Goal: Task Accomplishment & Management: Complete application form

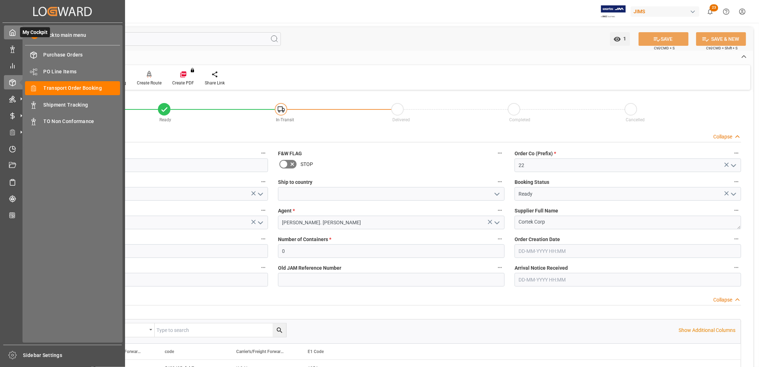
click at [12, 31] on icon at bounding box center [12, 32] width 7 height 7
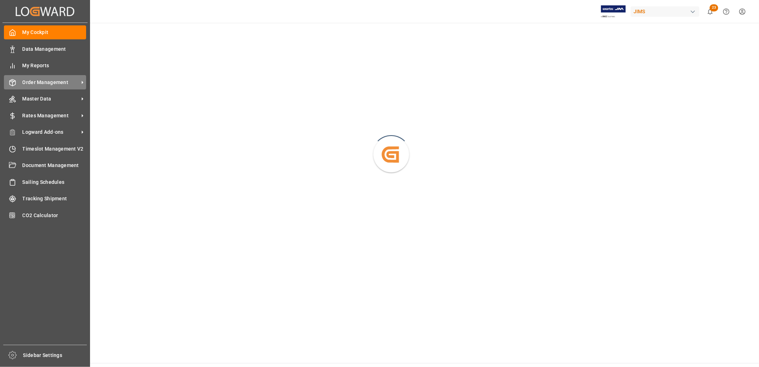
click at [50, 80] on span "Order Management" at bounding box center [51, 83] width 56 height 8
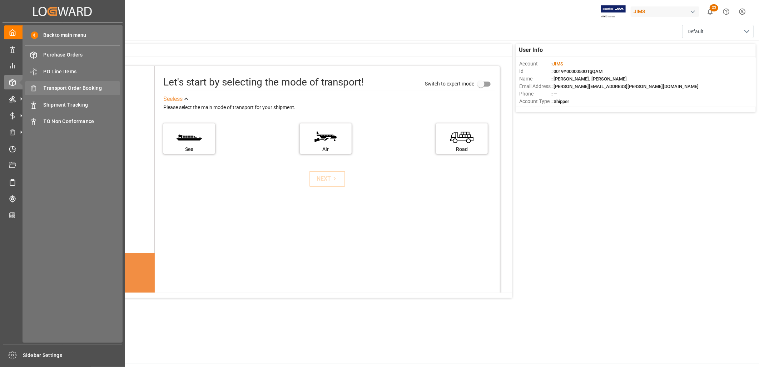
click at [82, 88] on span "Transport Order Booking" at bounding box center [82, 88] width 77 height 8
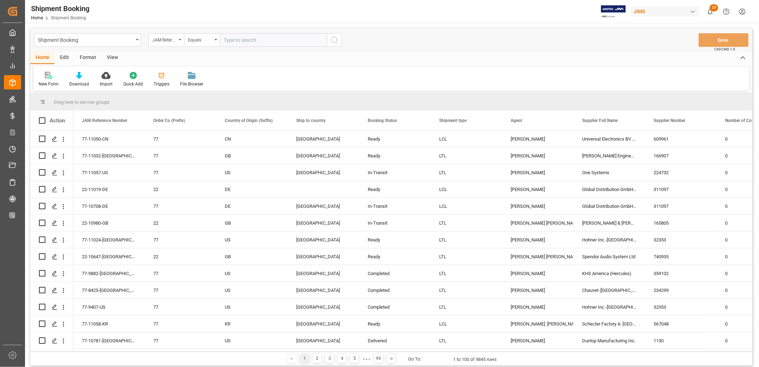
click at [50, 76] on icon at bounding box center [48, 75] width 7 height 7
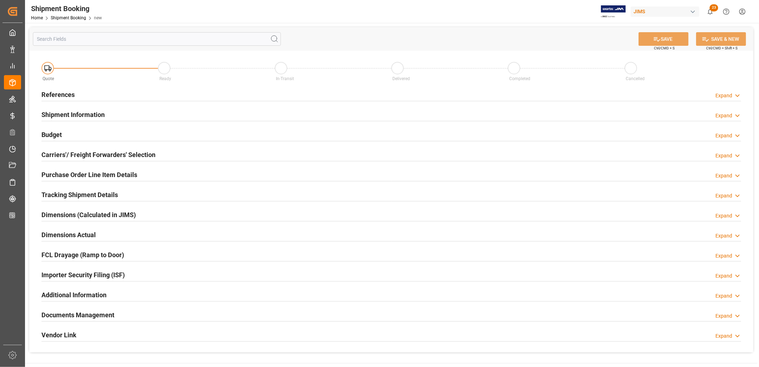
click at [67, 92] on h2 "References" at bounding box center [57, 95] width 33 height 10
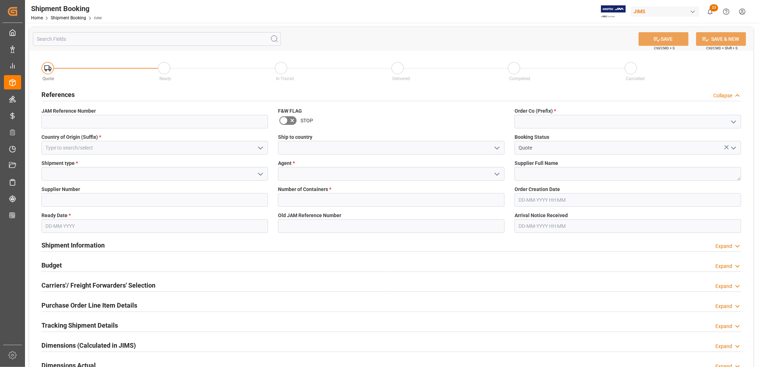
click at [735, 123] on icon "open menu" at bounding box center [734, 122] width 9 height 9
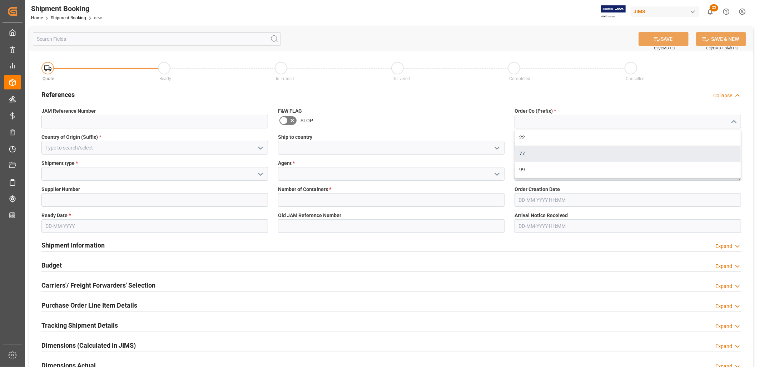
click at [523, 152] on div "77" at bounding box center [628, 154] width 226 height 16
type input "77"
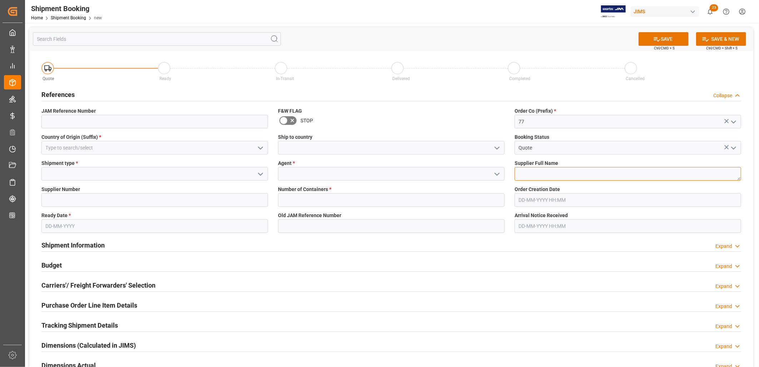
click at [526, 172] on textarea at bounding box center [628, 174] width 227 height 14
type textarea "Reliance International Corp"
click at [58, 197] on input at bounding box center [154, 200] width 227 height 14
type input "1248"
click at [304, 168] on input at bounding box center [391, 174] width 227 height 14
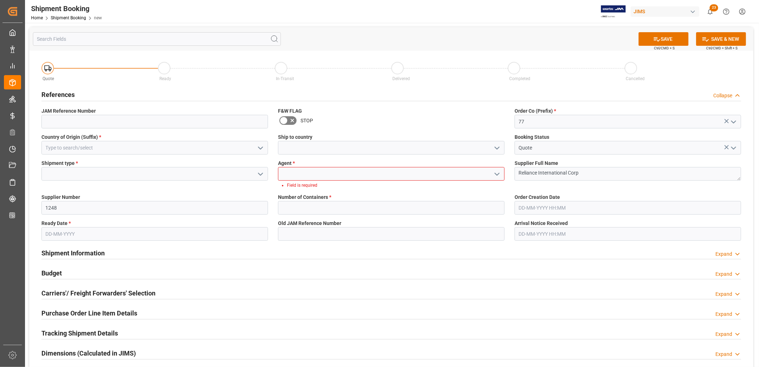
click at [499, 172] on icon "open menu" at bounding box center [497, 174] width 9 height 9
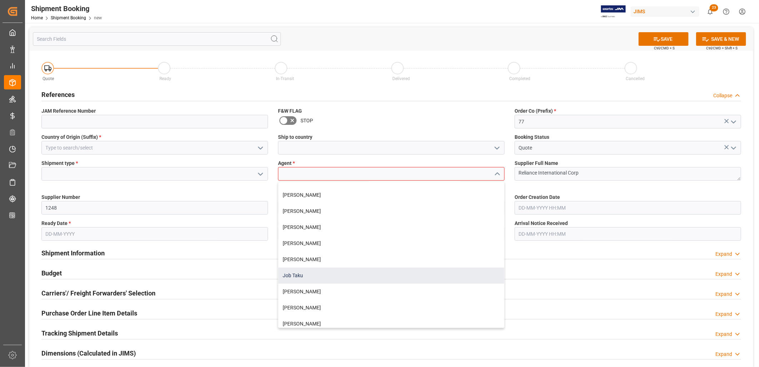
scroll to position [159, 0]
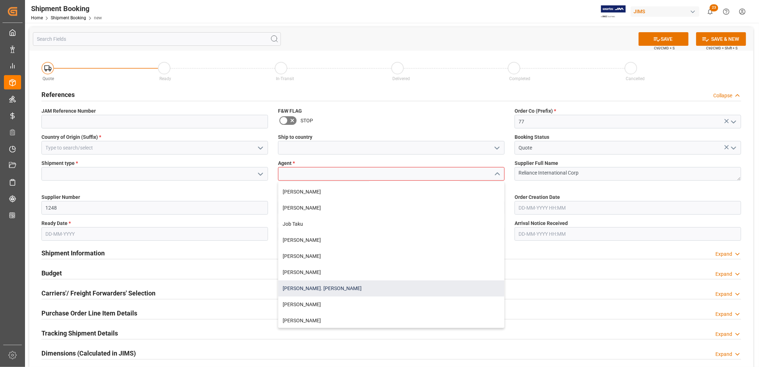
click at [316, 289] on div "[PERSON_NAME]. [PERSON_NAME]" at bounding box center [392, 288] width 226 height 16
type input "[PERSON_NAME]. [PERSON_NAME]"
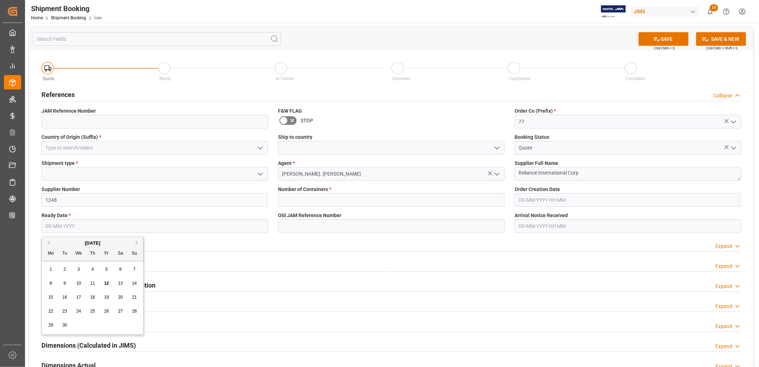
click at [54, 228] on input "text" at bounding box center [154, 226] width 227 height 14
click at [53, 283] on div "8" at bounding box center [50, 283] width 9 height 9
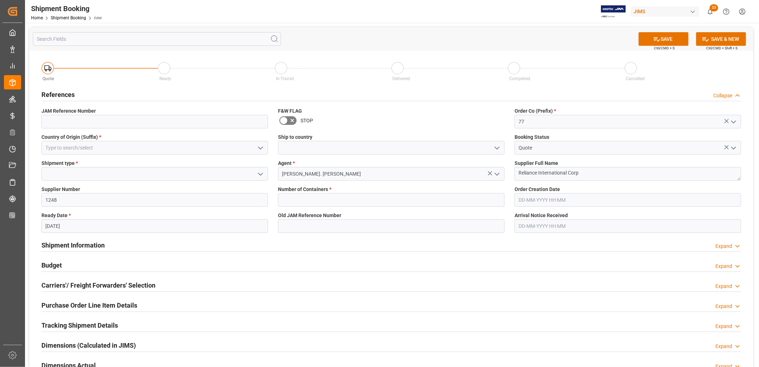
click at [56, 224] on input "[DATE]" at bounding box center [154, 226] width 227 height 14
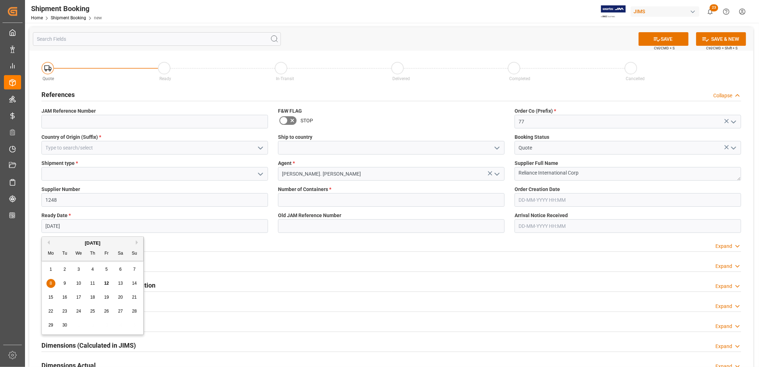
click at [134, 241] on div "[DATE]" at bounding box center [93, 243] width 102 height 7
click at [137, 242] on button "Next Month" at bounding box center [138, 242] width 4 height 4
click at [65, 299] on span "14" at bounding box center [64, 297] width 5 height 5
type input "[DATE]"
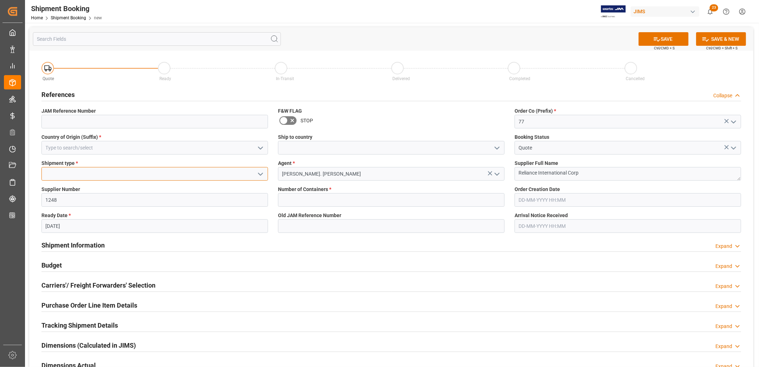
click at [69, 172] on input at bounding box center [154, 174] width 227 height 14
click at [261, 173] on icon "open menu" at bounding box center [260, 174] width 9 height 9
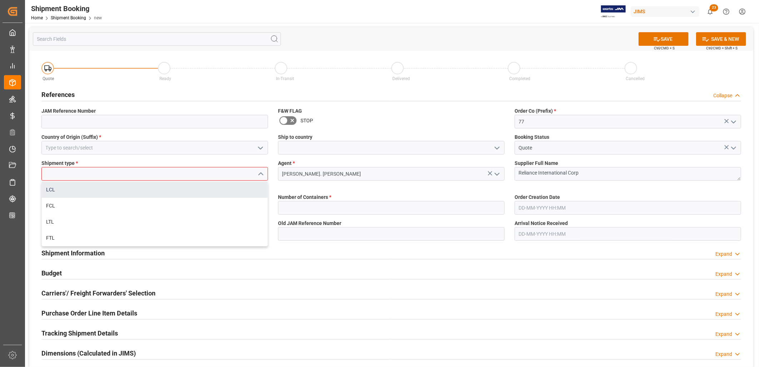
click at [47, 186] on div "LCL" at bounding box center [155, 190] width 226 height 16
type input "LCL"
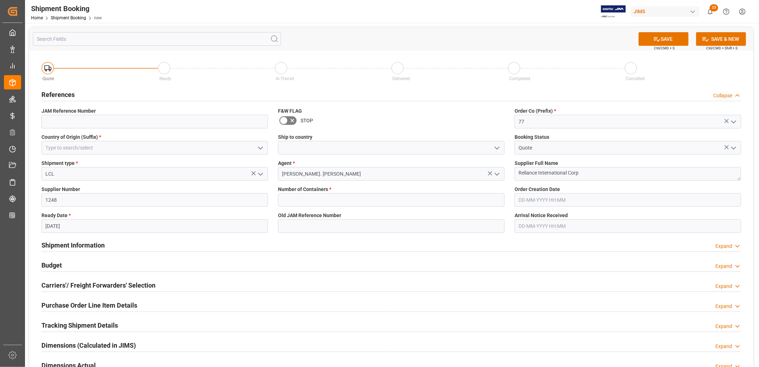
click at [499, 147] on polyline "open menu" at bounding box center [497, 148] width 4 height 2
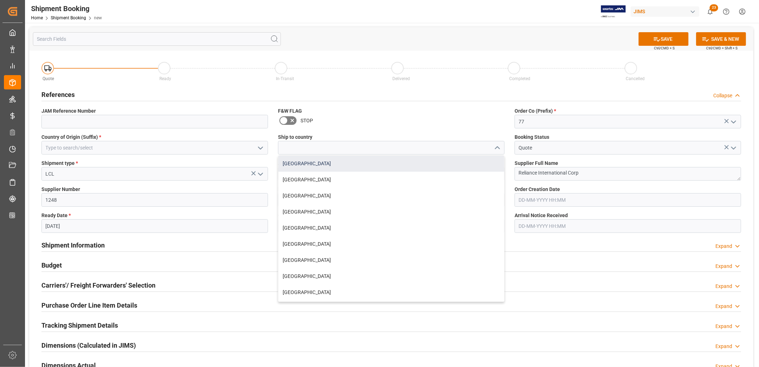
click at [290, 158] on div "[GEOGRAPHIC_DATA]" at bounding box center [392, 164] width 226 height 16
type input "[GEOGRAPHIC_DATA]"
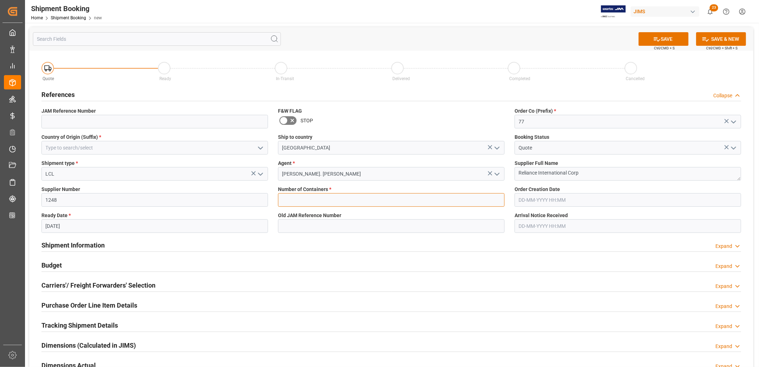
click at [306, 201] on input "text" at bounding box center [391, 200] width 227 height 14
type input "0"
click at [665, 40] on button "SAVE" at bounding box center [664, 39] width 50 height 14
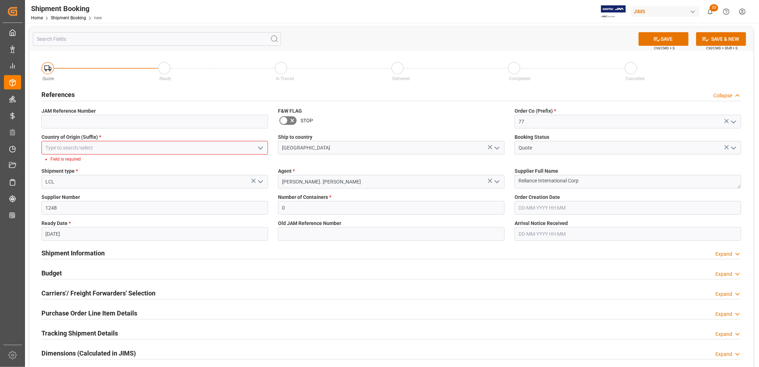
click at [261, 147] on icon "open menu" at bounding box center [260, 148] width 9 height 9
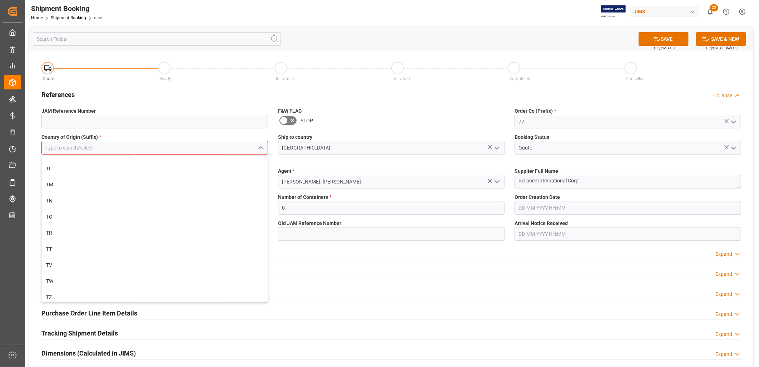
scroll to position [3655, 0]
click at [47, 241] on div "TW" at bounding box center [155, 241] width 226 height 16
type input "TW"
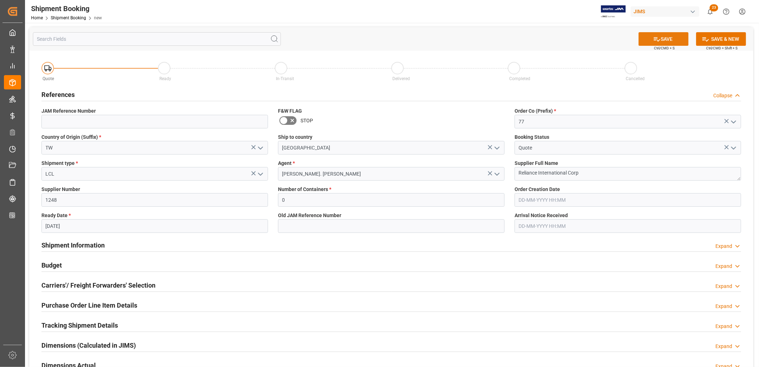
click at [670, 37] on button "SAVE" at bounding box center [664, 39] width 50 height 14
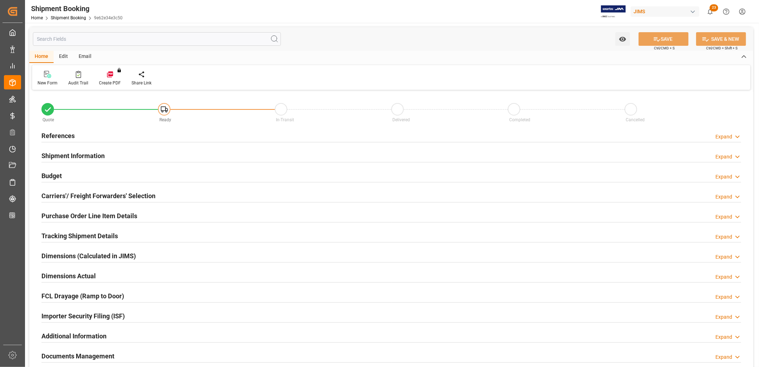
type input "0"
type input "[DATE]"
click at [60, 133] on h2 "References" at bounding box center [57, 136] width 33 height 10
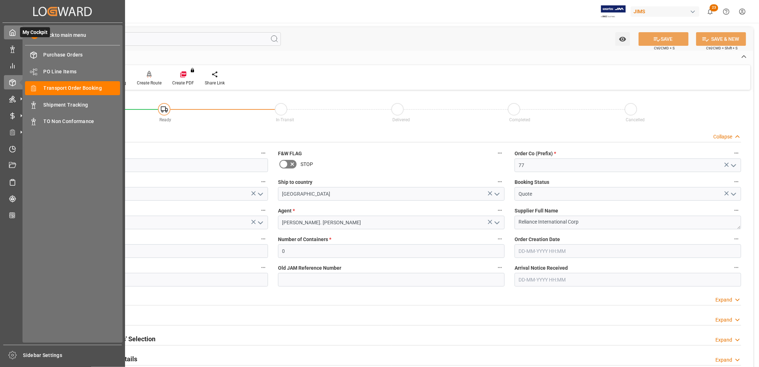
click at [10, 34] on icon at bounding box center [12, 33] width 5 height 6
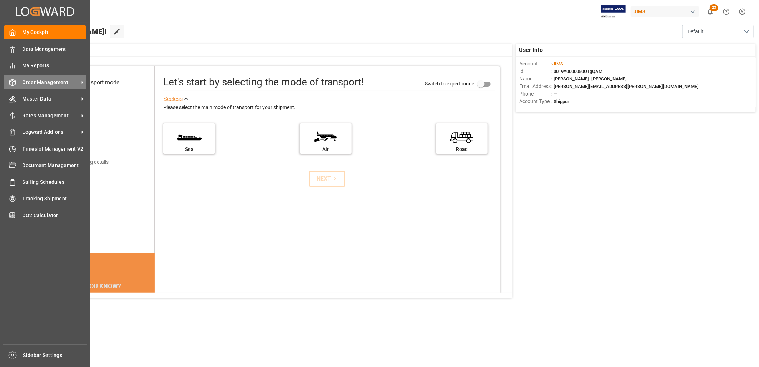
click at [56, 79] on span "Order Management" at bounding box center [51, 83] width 56 height 8
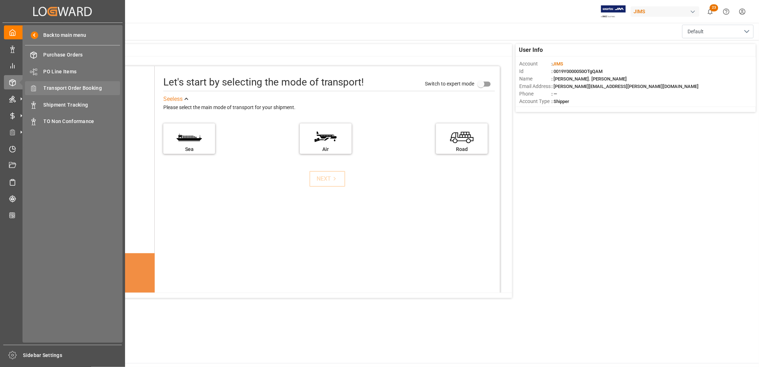
click at [97, 83] on div "Transport Order Booking Transport Order Booking" at bounding box center [72, 88] width 95 height 14
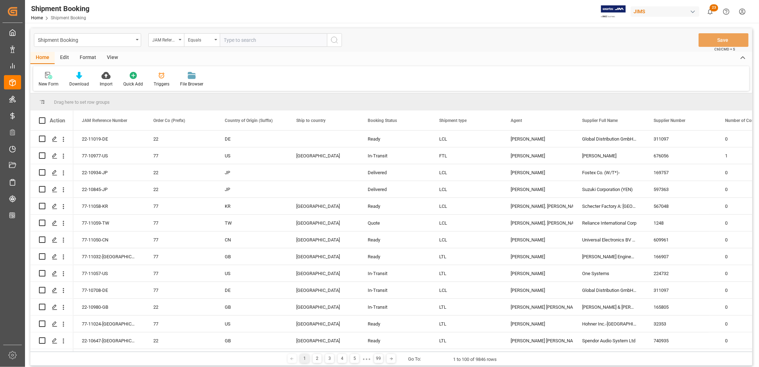
click at [233, 40] on input "text" at bounding box center [273, 40] width 107 height 14
type input "77-9924-TW"
